Goal: Transaction & Acquisition: Purchase product/service

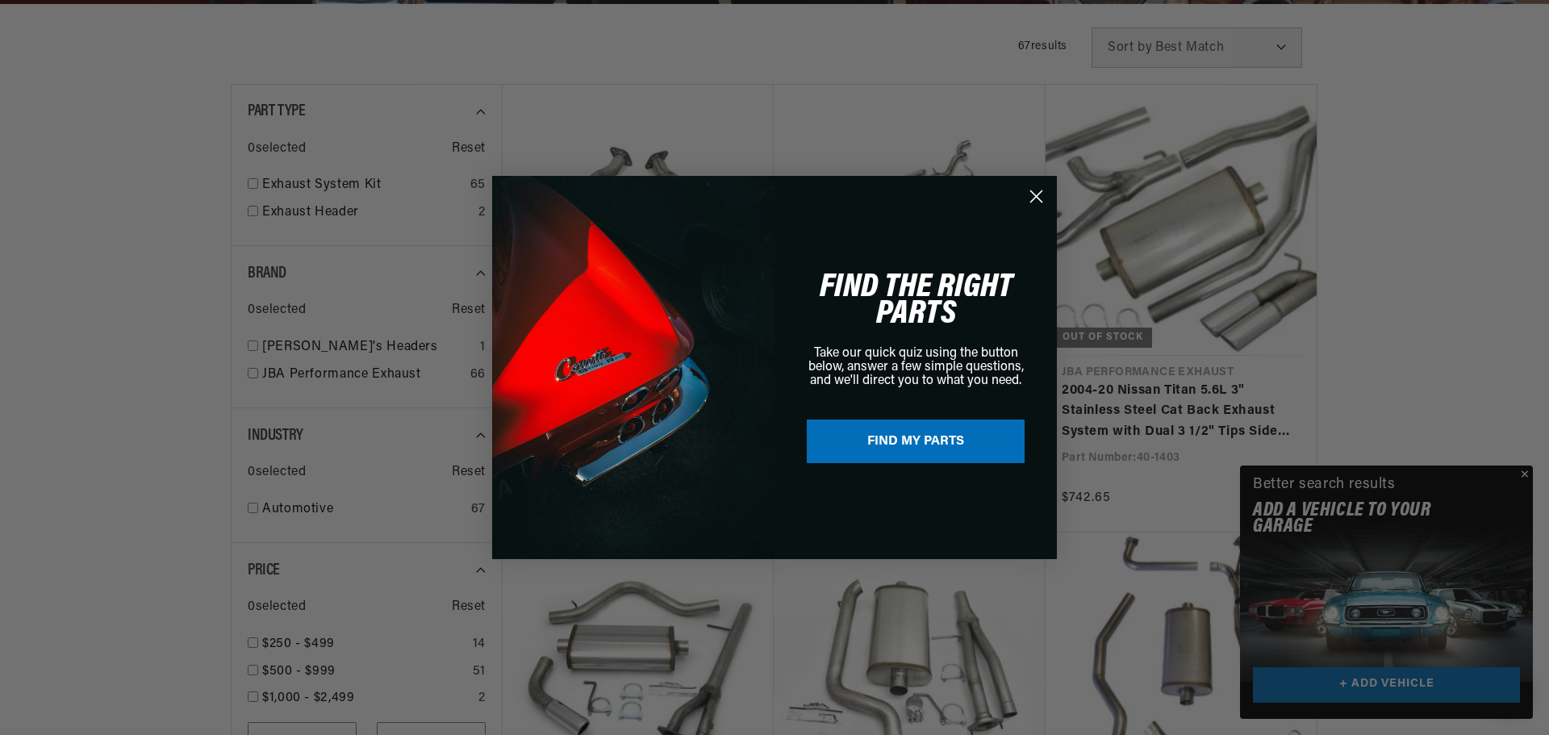
click at [1034, 194] on icon "Close dialog" at bounding box center [1036, 196] width 11 height 11
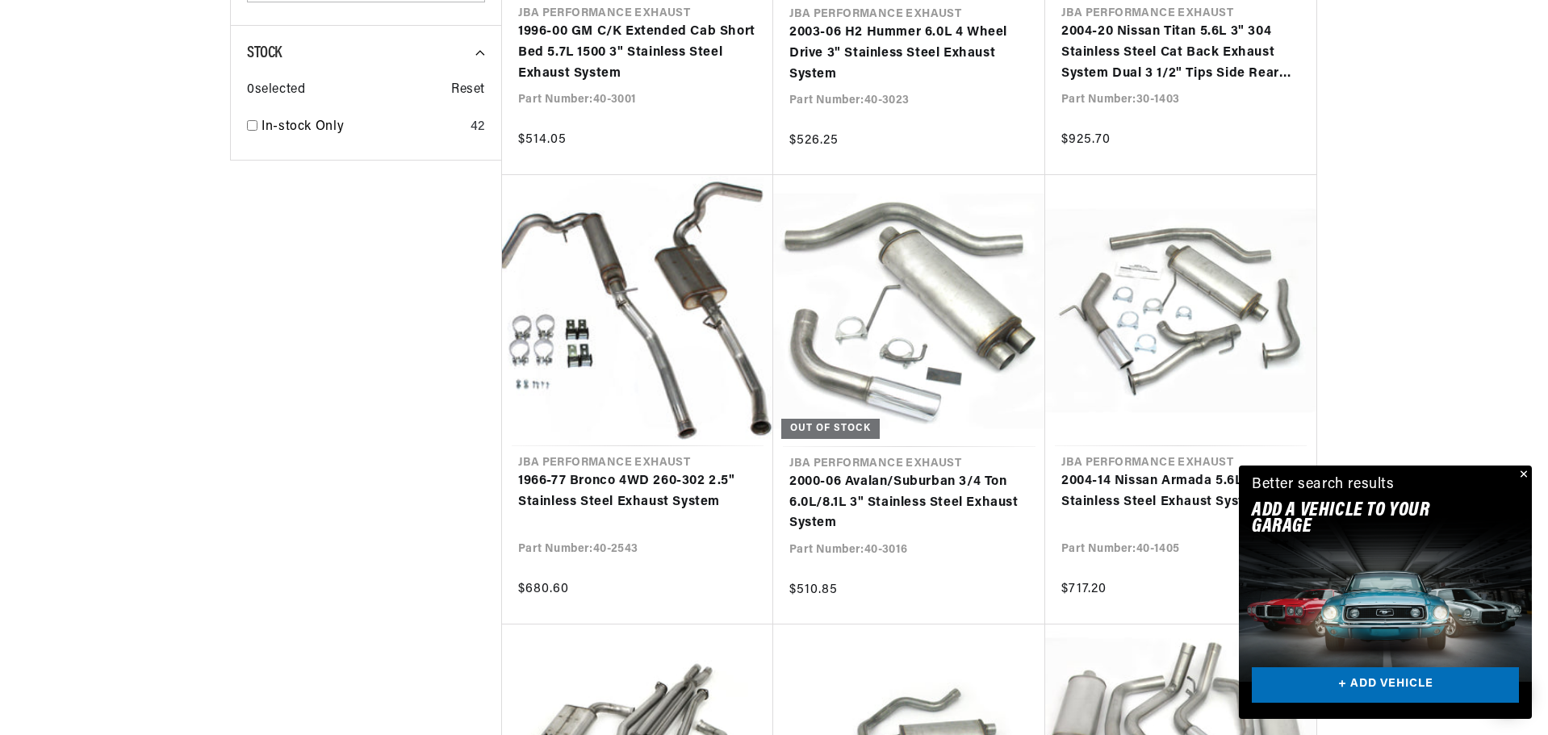
scroll to position [1453, 0]
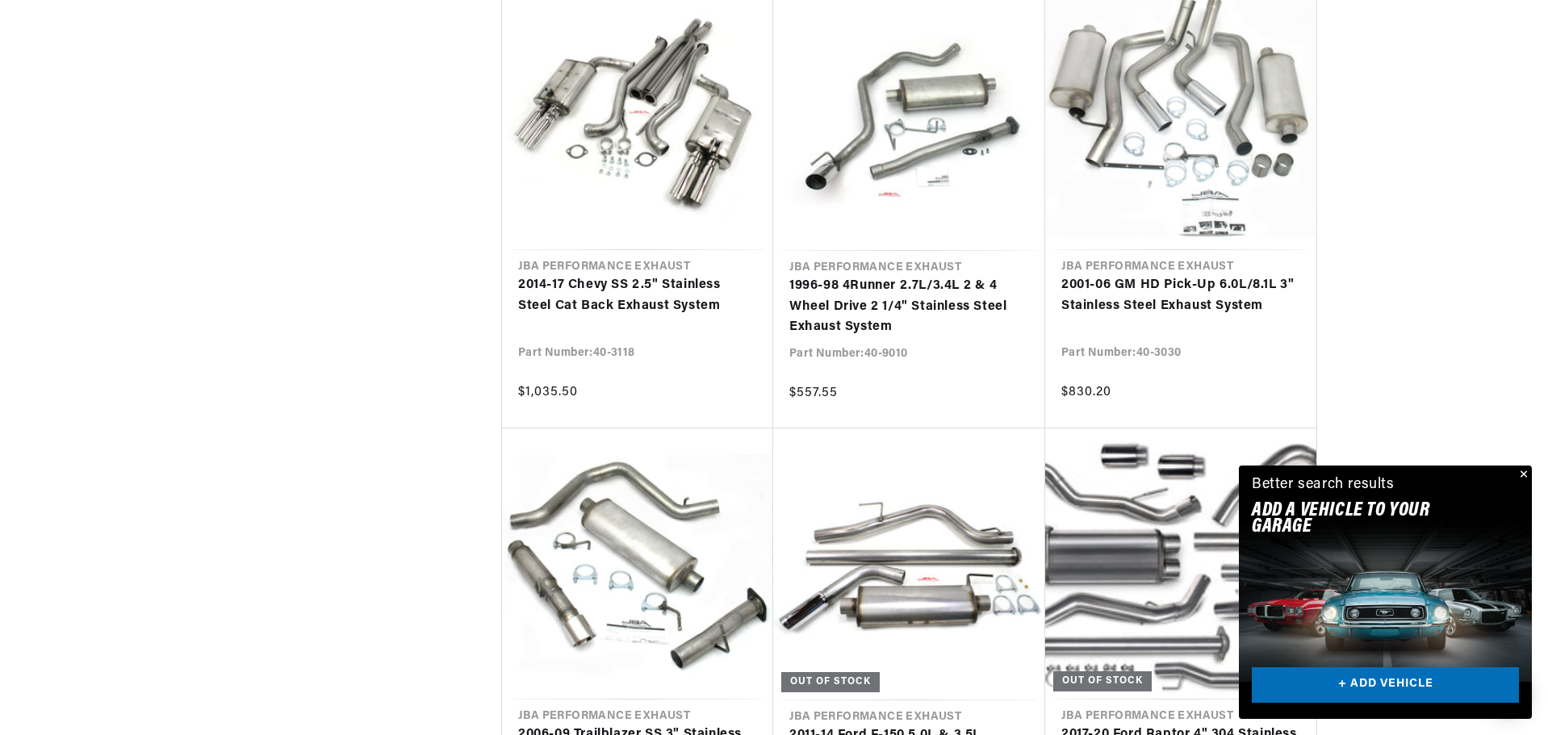
click at [1525, 478] on button "Close" at bounding box center [1521, 475] width 19 height 19
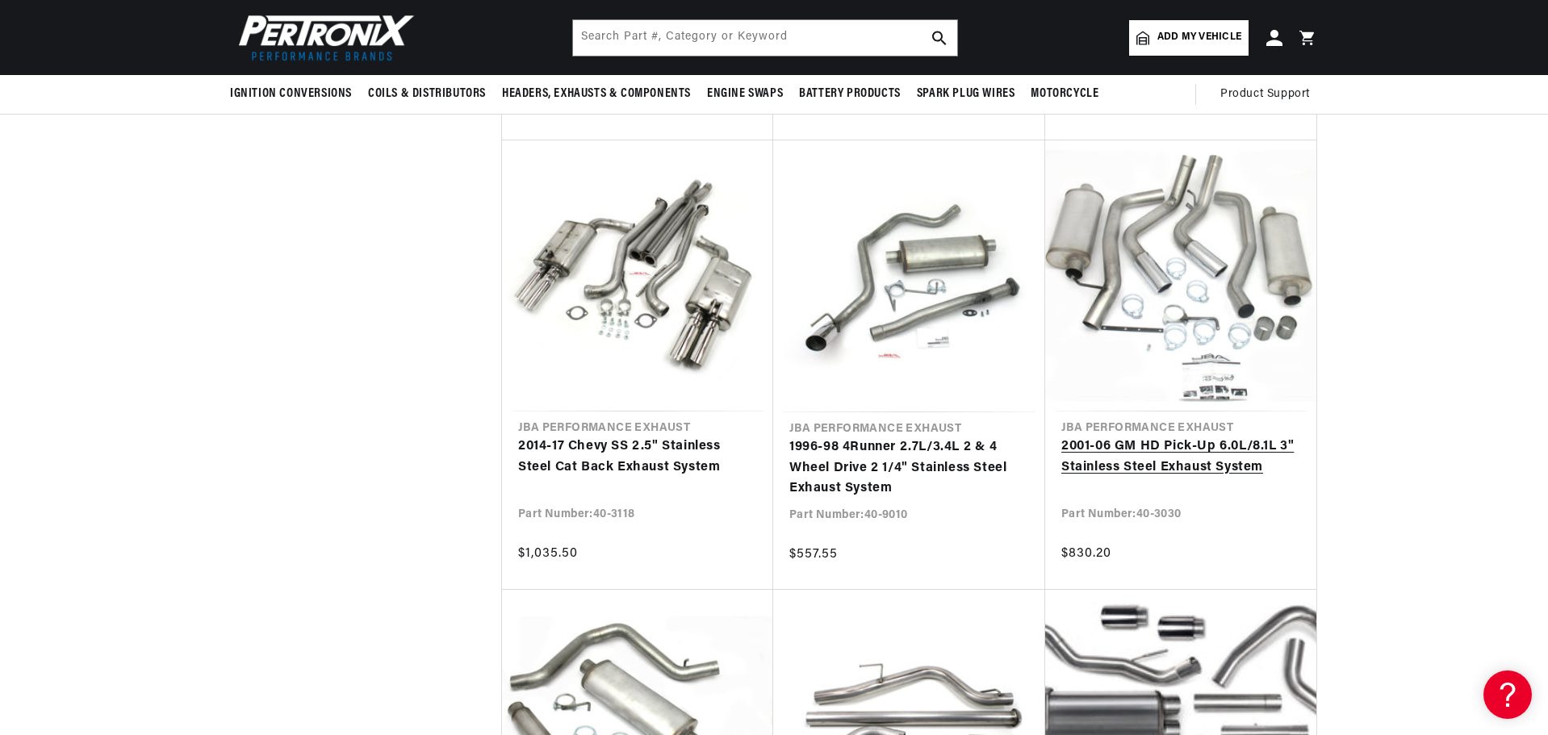
click at [1220, 437] on link "2001-06 GM HD Pick-Up 6.0L/8.1L 3" Stainless Steel Exhaust System" at bounding box center [1180, 457] width 239 height 41
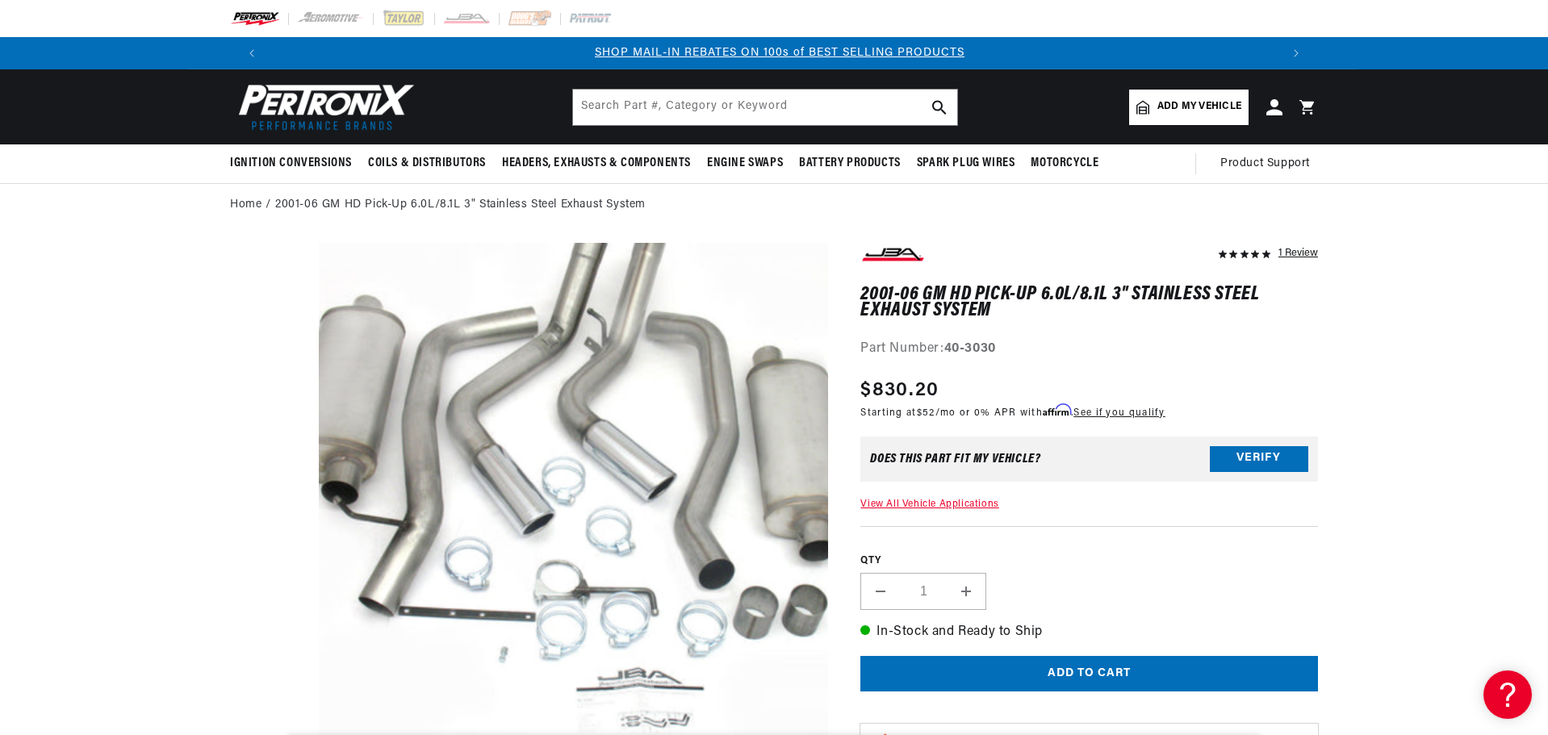
scroll to position [0, 1008]
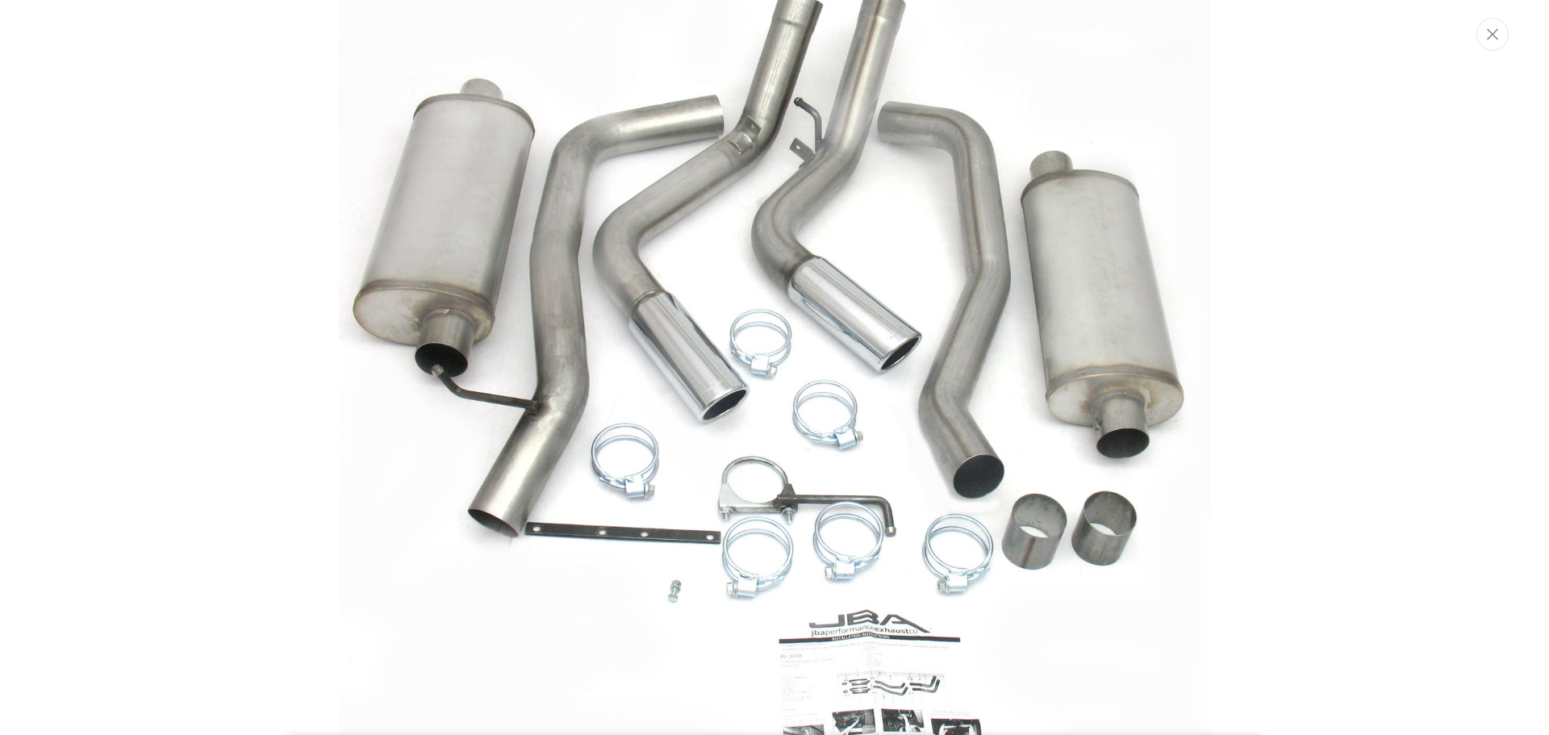
scroll to position [0, 2016]
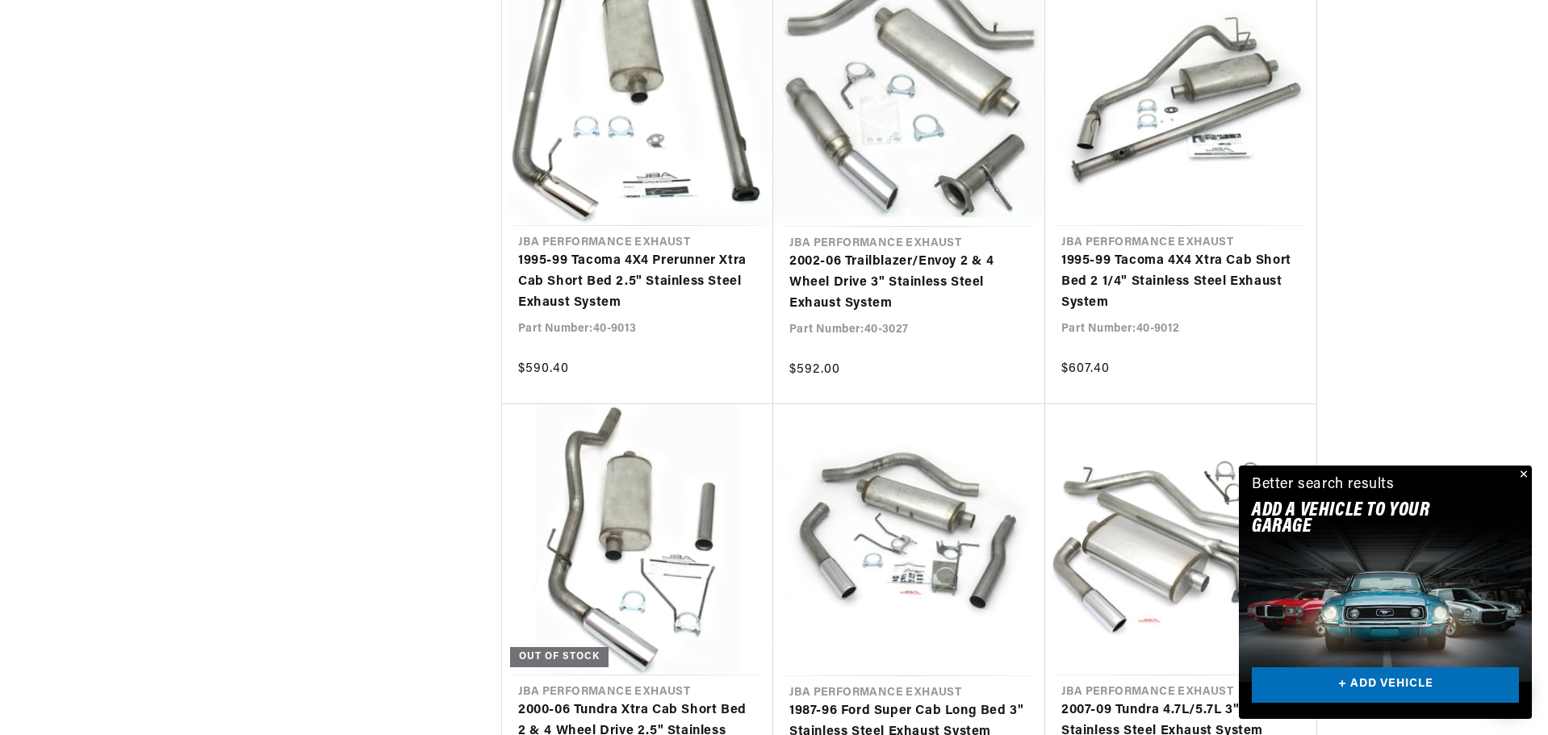
scroll to position [0, 1008]
